Goal: Task Accomplishment & Management: Manage account settings

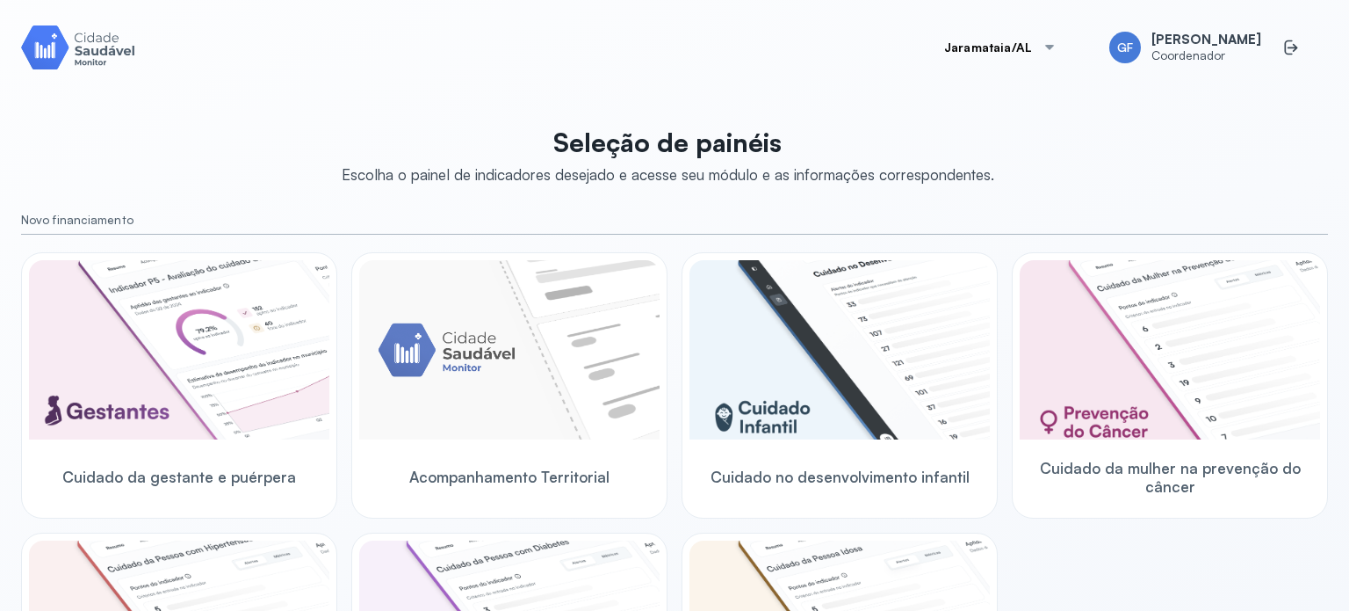
scroll to position [264, 0]
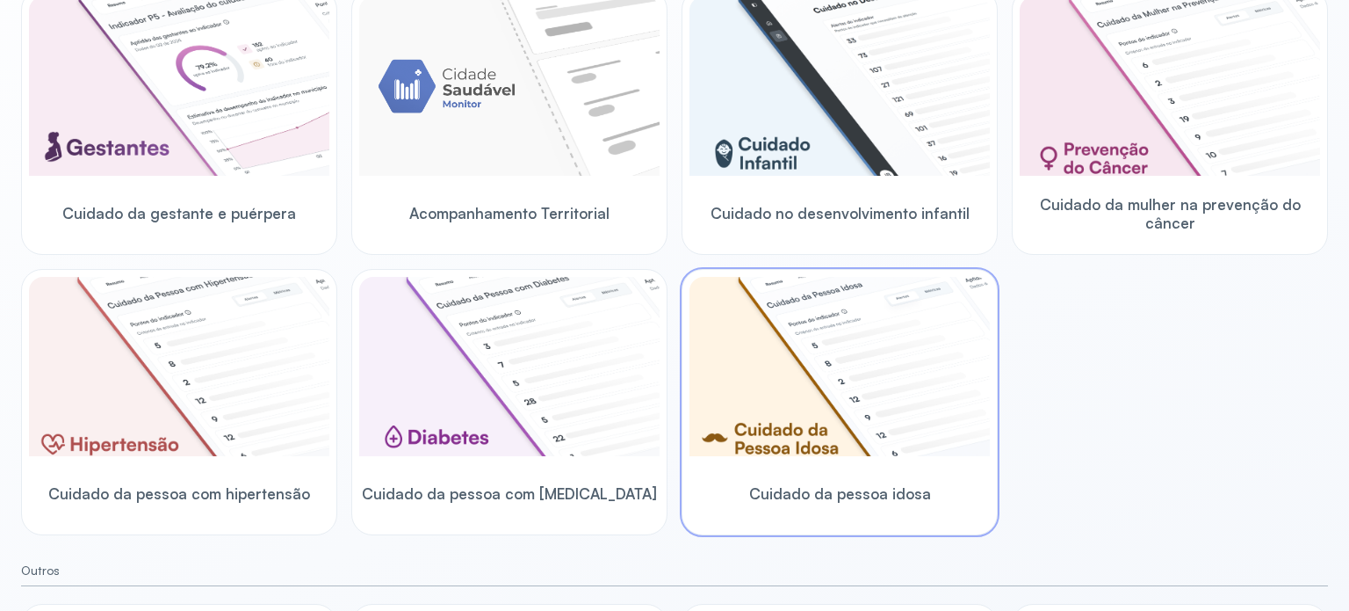
click at [833, 445] on img at bounding box center [840, 366] width 300 height 179
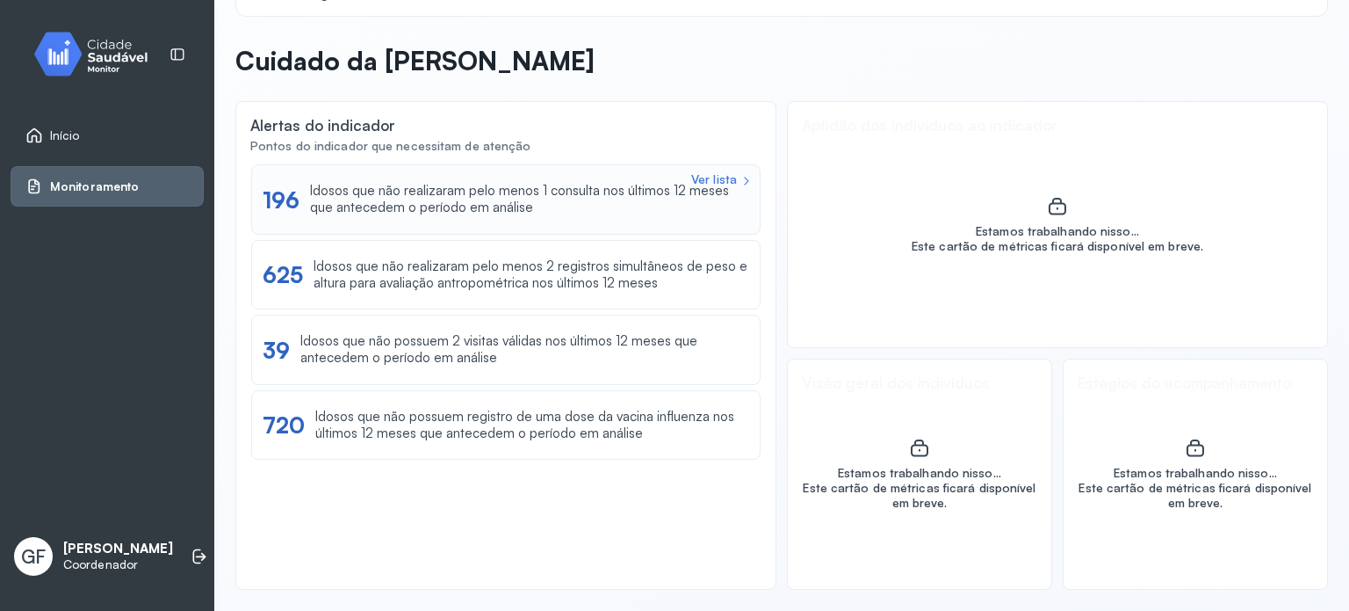
click at [709, 175] on div "Ver lista" at bounding box center [714, 179] width 46 height 15
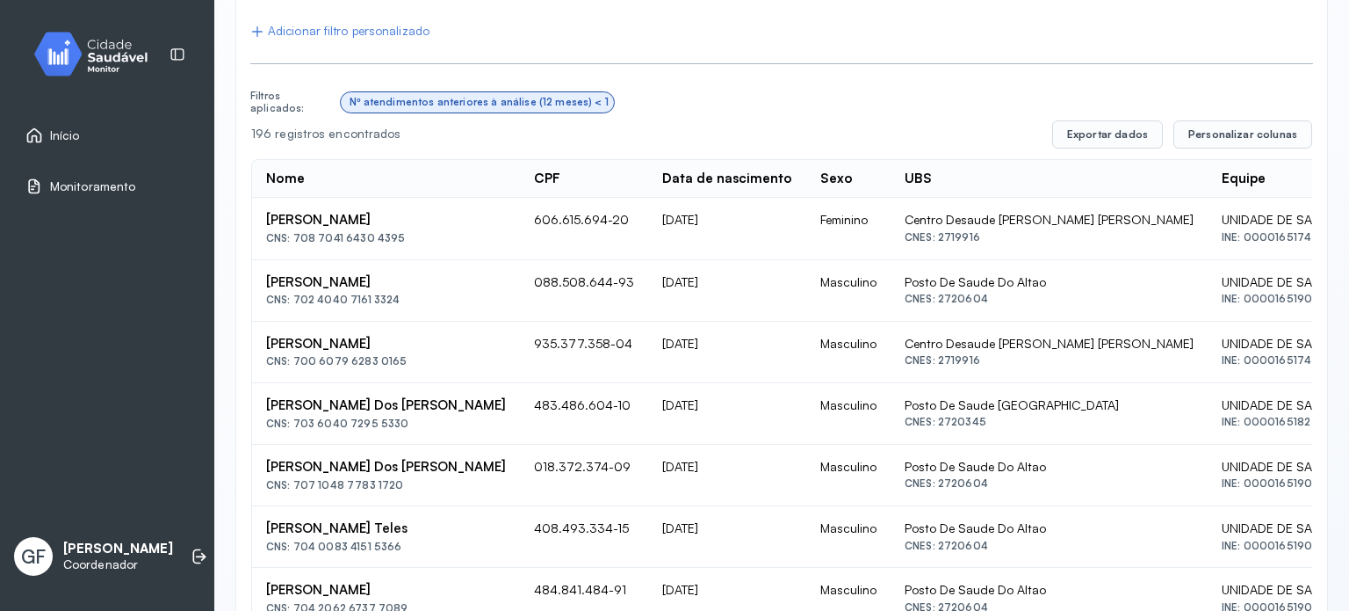
scroll to position [264, 0]
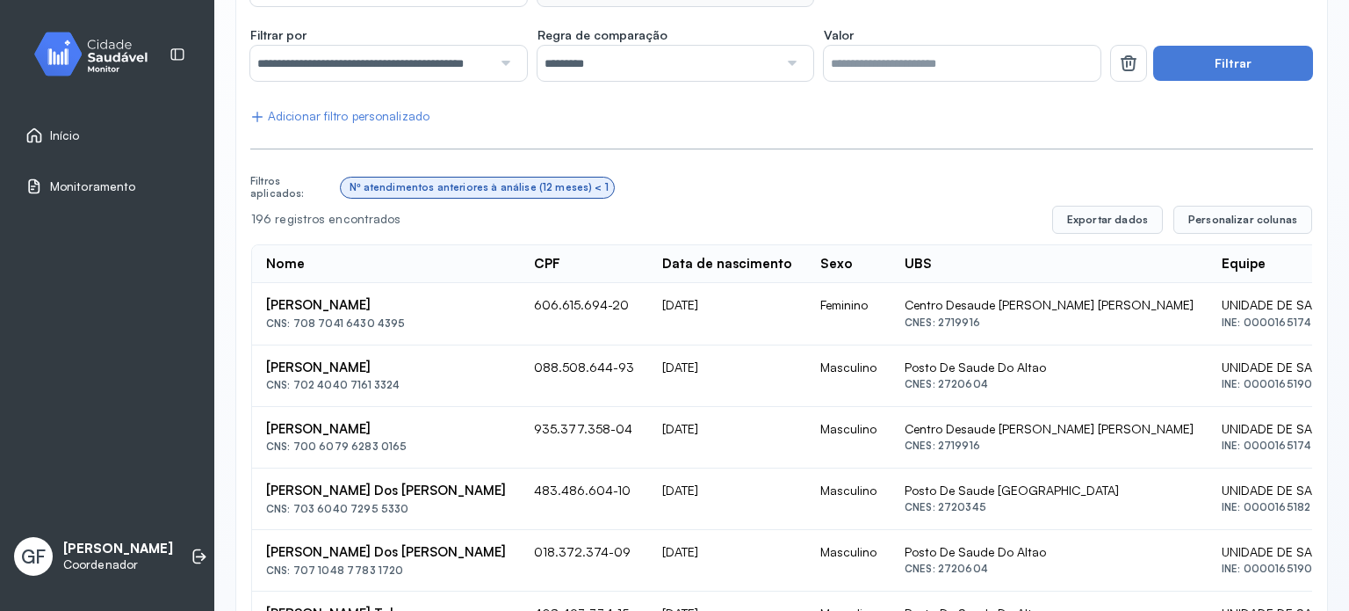
click at [119, 119] on div "Início" at bounding box center [107, 135] width 193 height 40
click at [89, 126] on link "Início" at bounding box center [106, 135] width 163 height 18
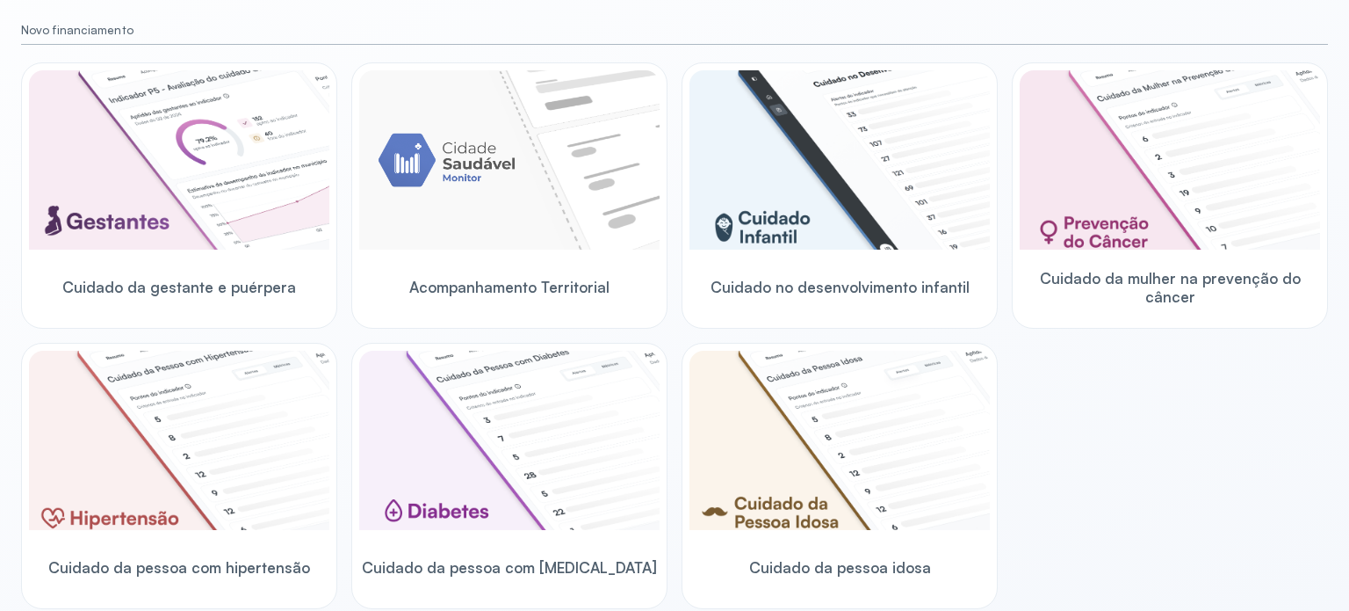
scroll to position [171, 0]
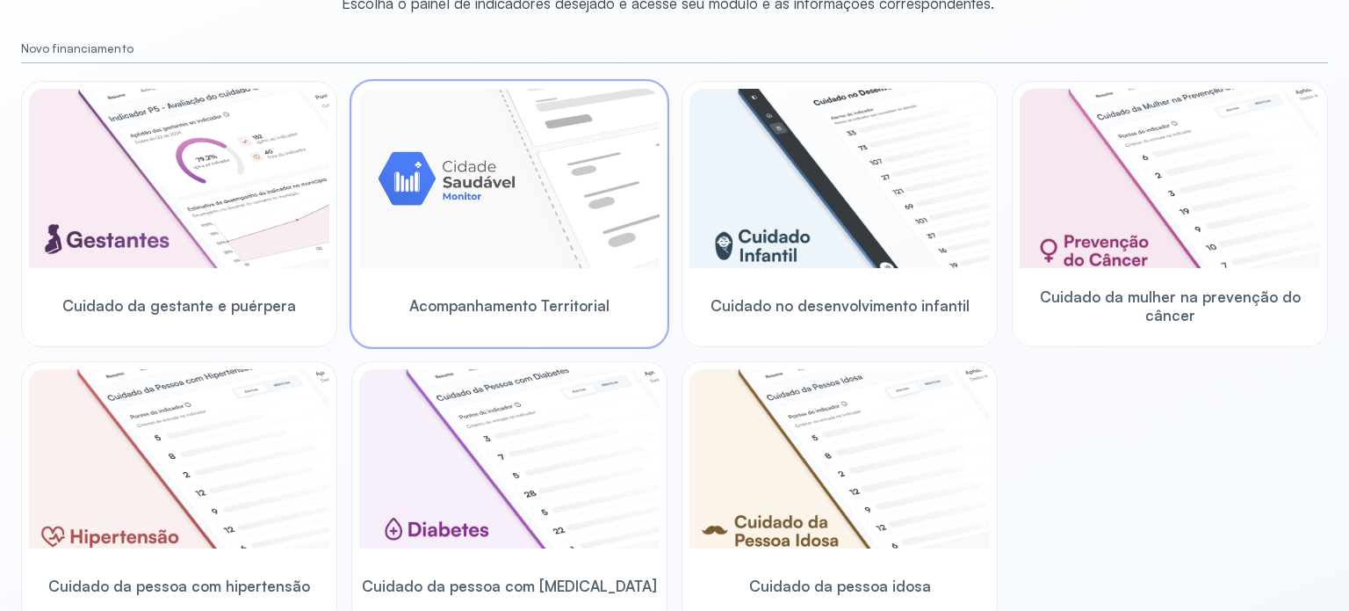
click at [495, 203] on img at bounding box center [509, 178] width 300 height 179
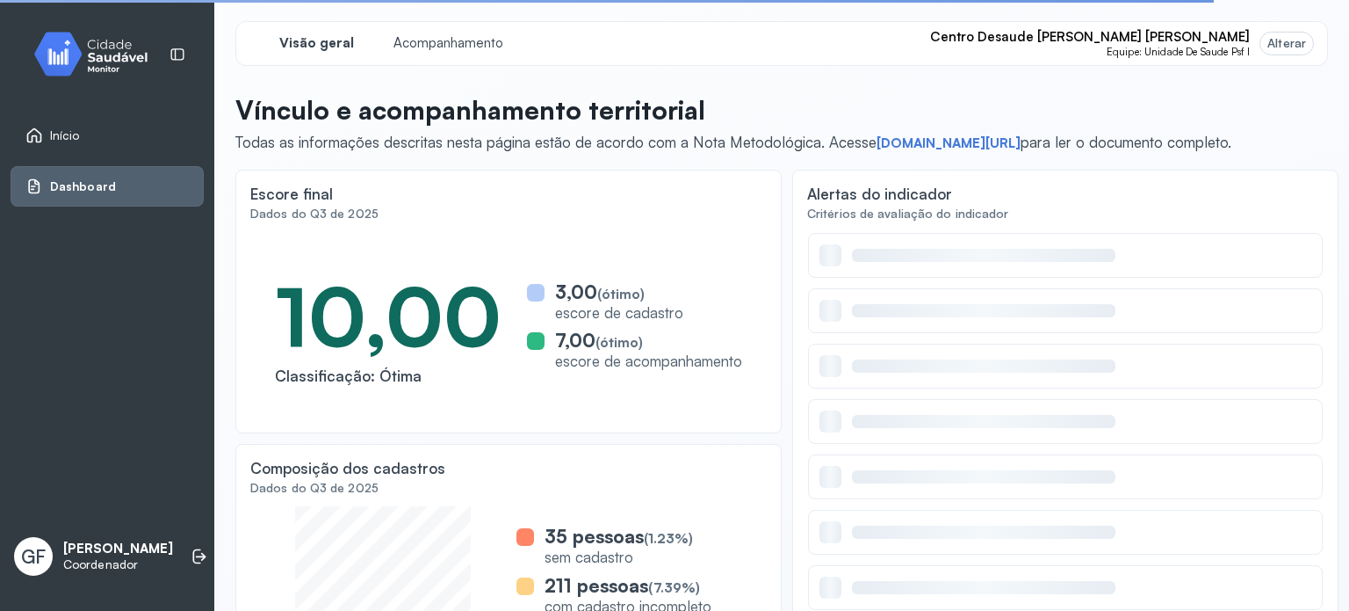
click at [1274, 45] on div "Alterar" at bounding box center [1287, 43] width 39 height 15
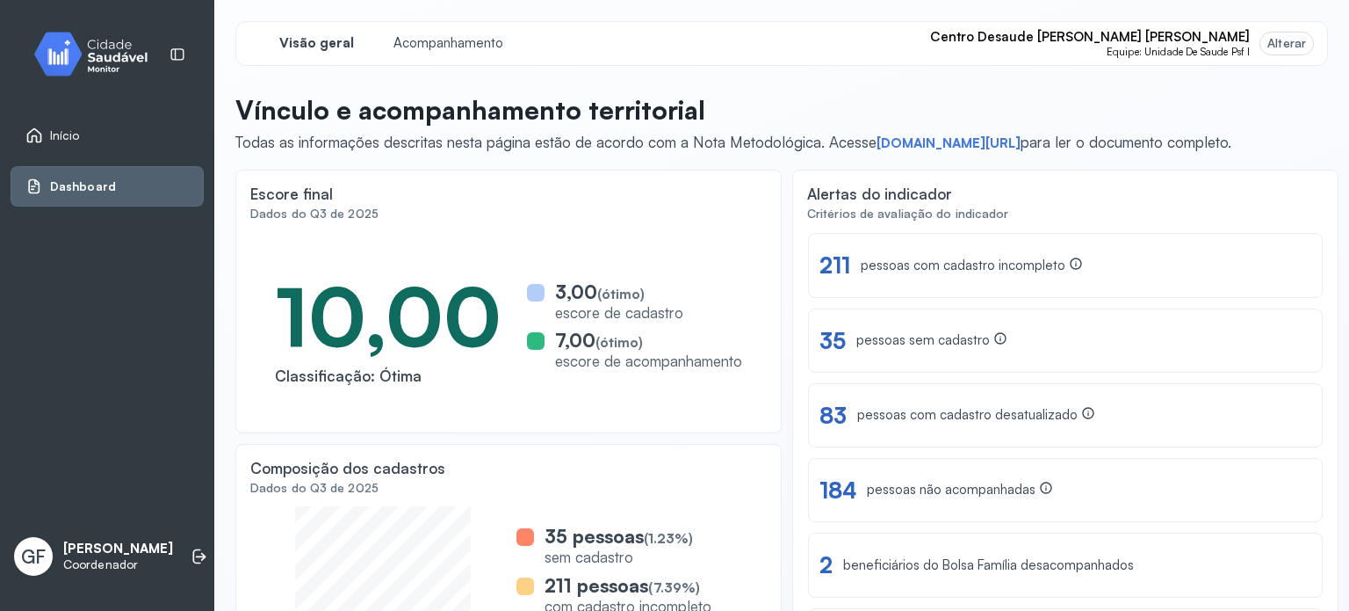
click at [1285, 46] on div "Alterar" at bounding box center [1287, 43] width 39 height 15
click at [1283, 44] on div "Alterar" at bounding box center [1287, 43] width 39 height 15
click at [1280, 51] on div "Alterar" at bounding box center [1287, 44] width 53 height 22
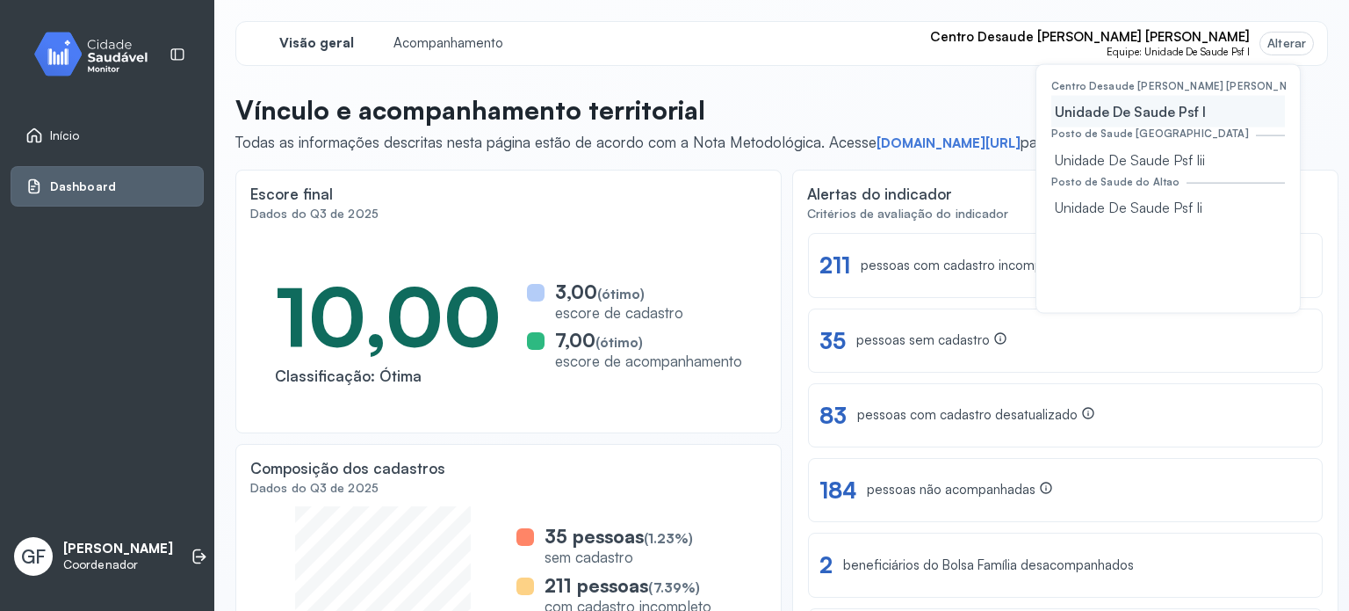
click at [1280, 51] on div "Alterar" at bounding box center [1287, 44] width 53 height 22
click at [1145, 168] on div "Unidade De Saude Psf Iii" at bounding box center [1168, 159] width 234 height 32
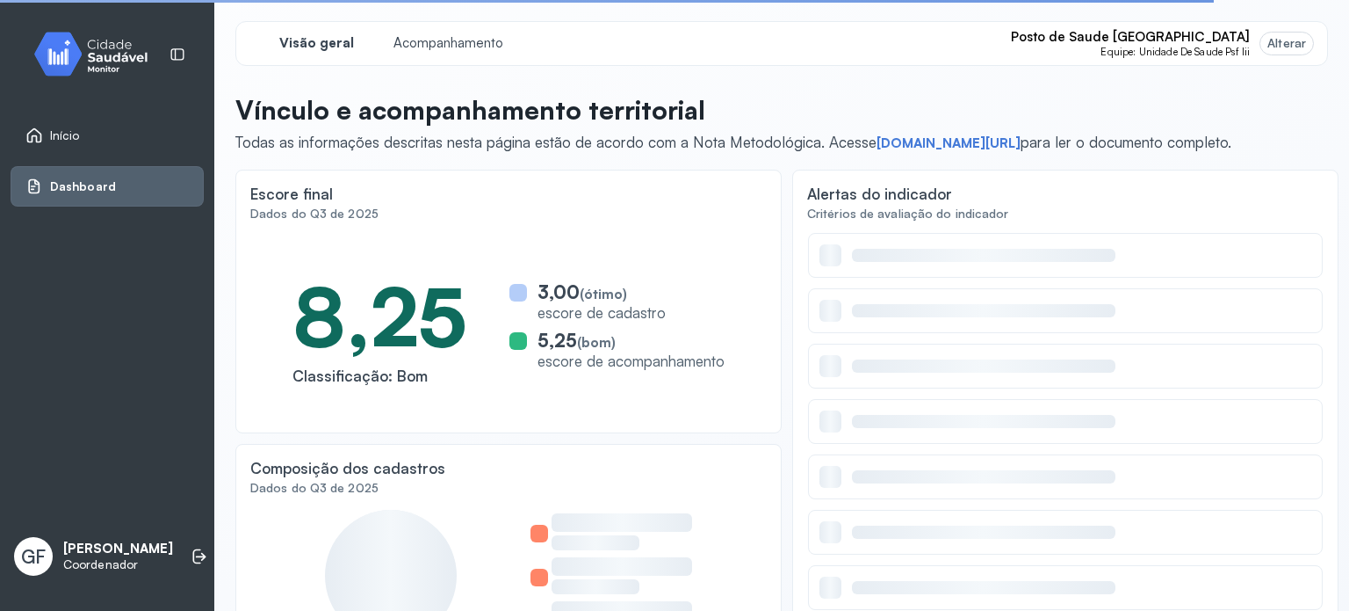
click at [1268, 41] on div "Alterar" at bounding box center [1287, 43] width 39 height 15
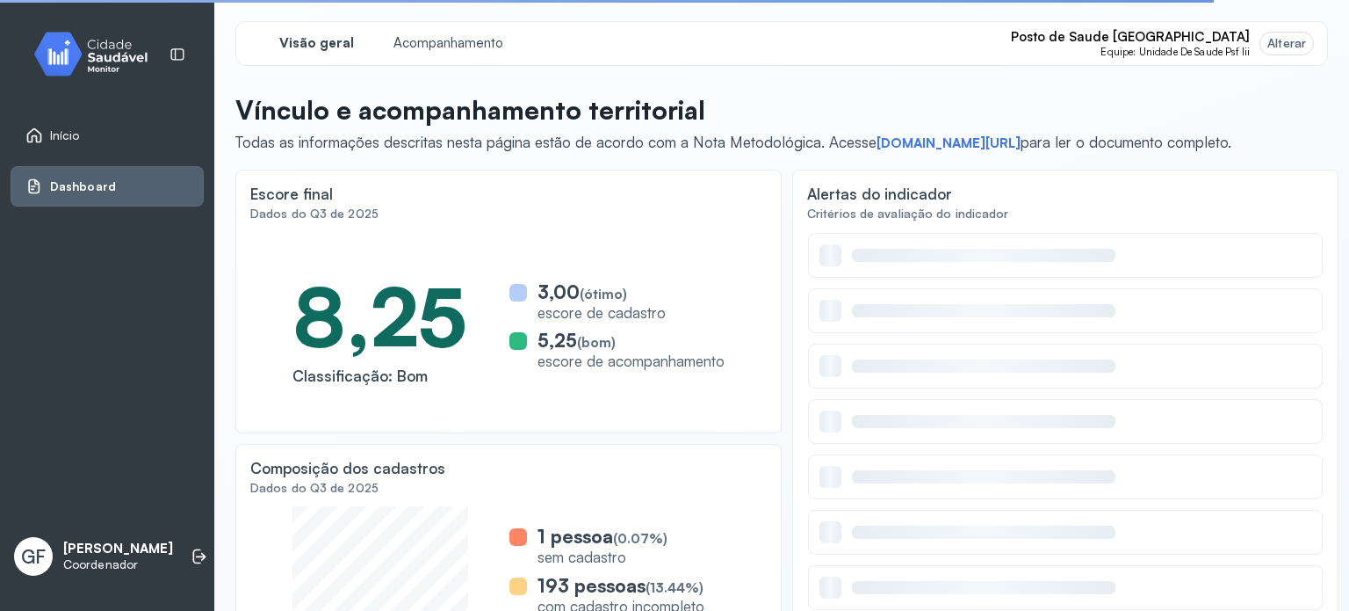
click at [1268, 41] on div "Alterar" at bounding box center [1287, 43] width 39 height 15
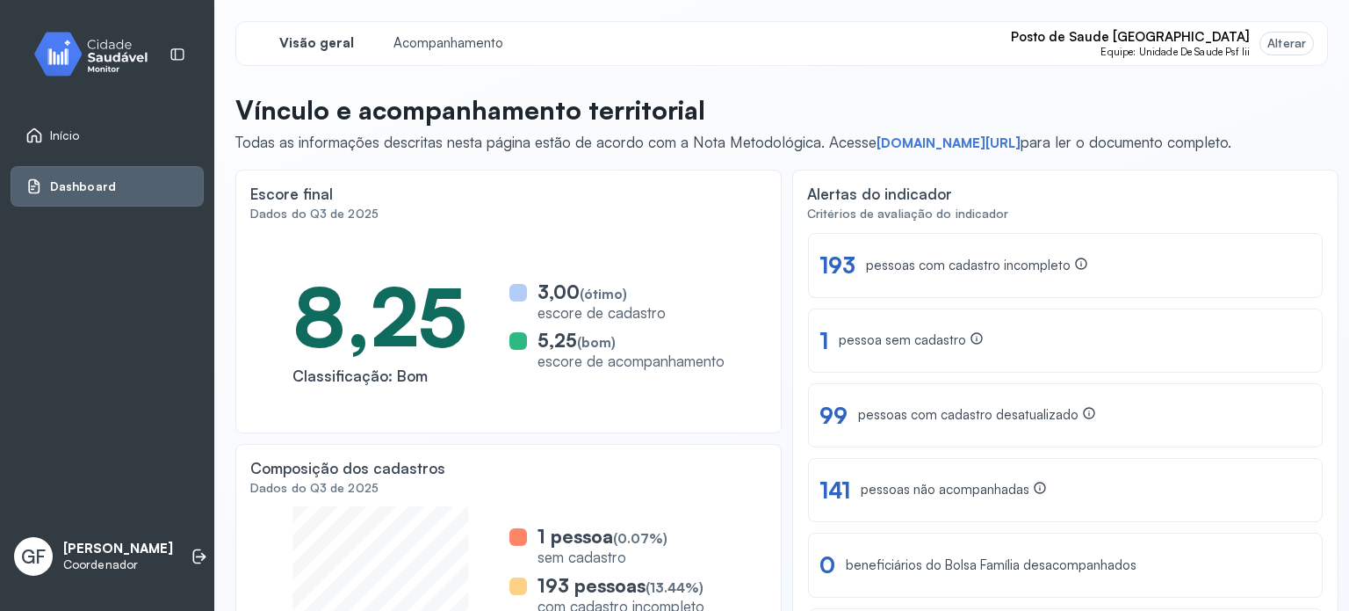
click at [1281, 46] on div "Alterar" at bounding box center [1287, 43] width 39 height 15
click at [1268, 47] on div "Alterar" at bounding box center [1287, 43] width 39 height 15
click at [1279, 47] on div "Alterar" at bounding box center [1287, 43] width 39 height 15
click at [1303, 34] on div "Visão geral Acompanhamento Posto de Saude [GEOGRAPHIC_DATA] Equipe: Unidade De …" at bounding box center [781, 43] width 1093 height 45
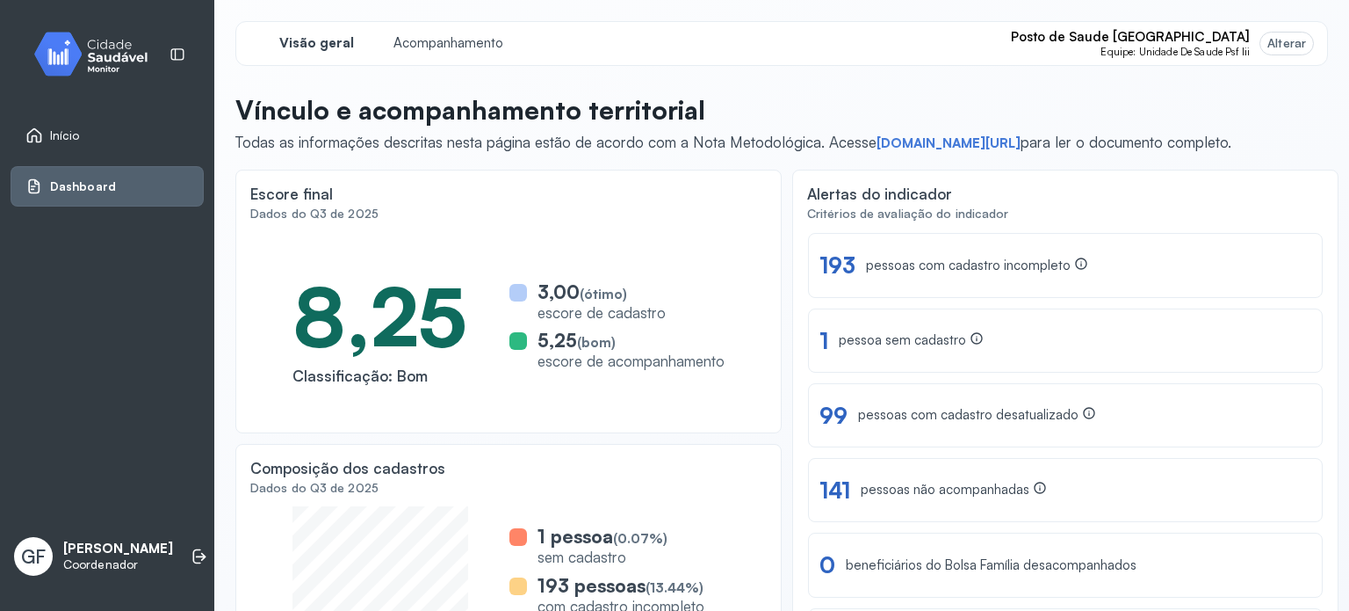
click at [1294, 48] on div "Alterar" at bounding box center [1287, 44] width 53 height 22
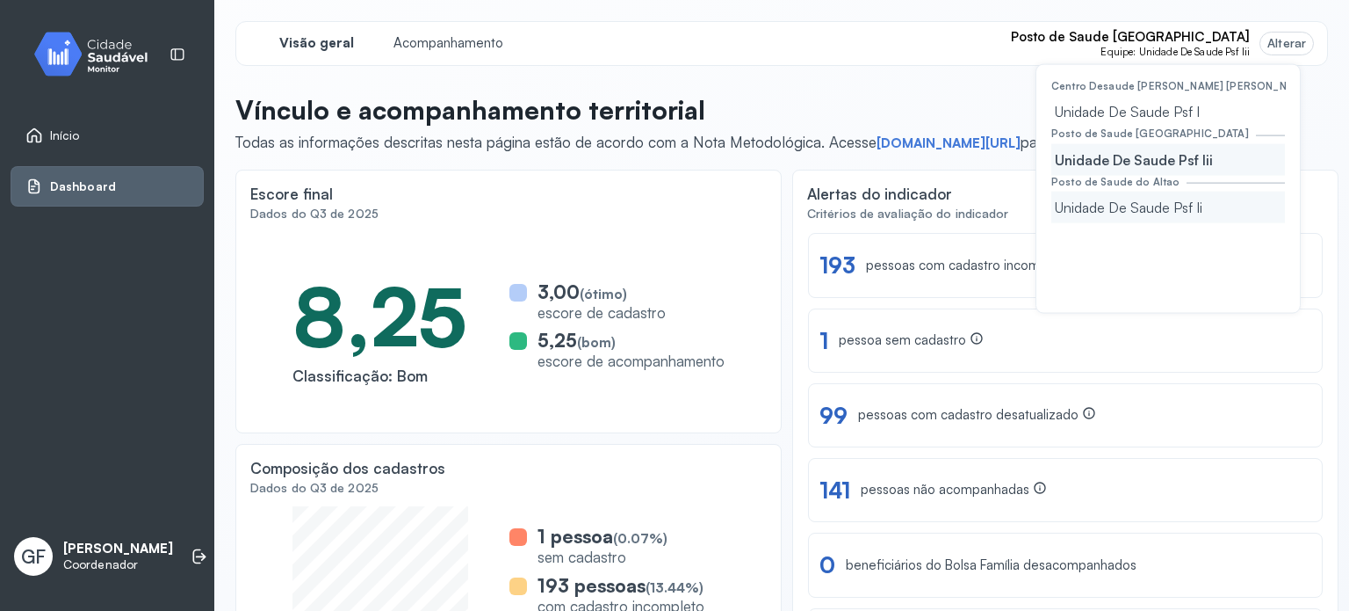
click at [1198, 208] on div "Unidade De Saude Psf Ii" at bounding box center [1168, 207] width 234 height 32
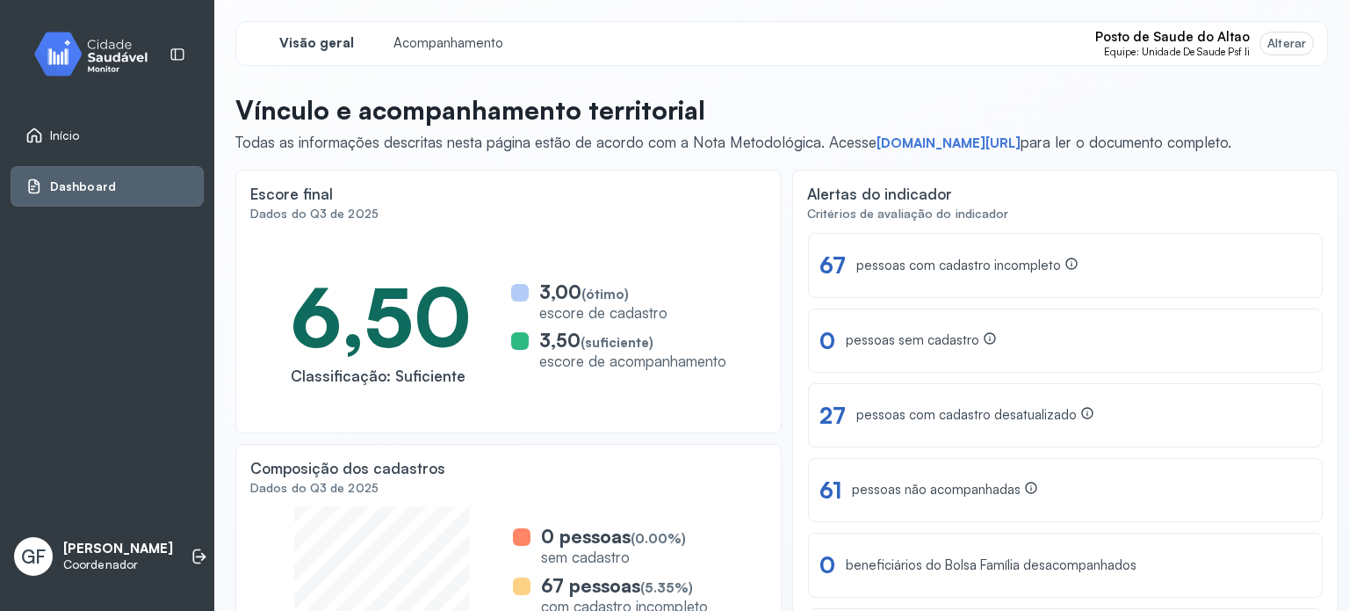
click at [88, 143] on link "Início" at bounding box center [106, 135] width 163 height 18
